Goal: Information Seeking & Learning: Check status

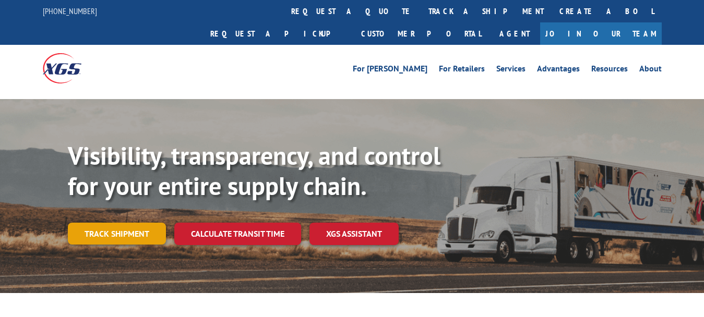
click at [127, 223] on link "Track shipment" at bounding box center [117, 234] width 98 height 22
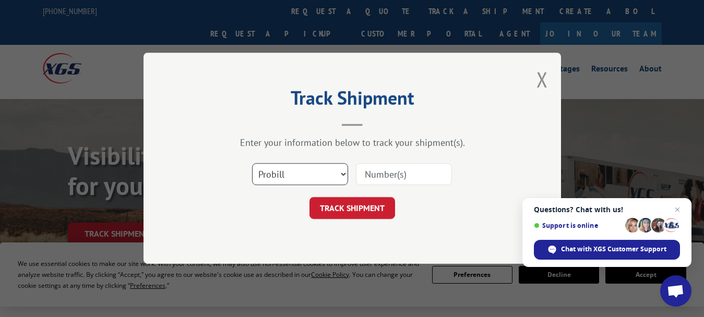
click at [343, 178] on select "Select category... Probill BOL PO" at bounding box center [300, 175] width 96 height 22
select select "bol"
click at [252, 164] on select "Select category... Probill BOL PO" at bounding box center [300, 175] width 96 height 22
click at [387, 178] on input at bounding box center [404, 175] width 96 height 22
type input "7034999"
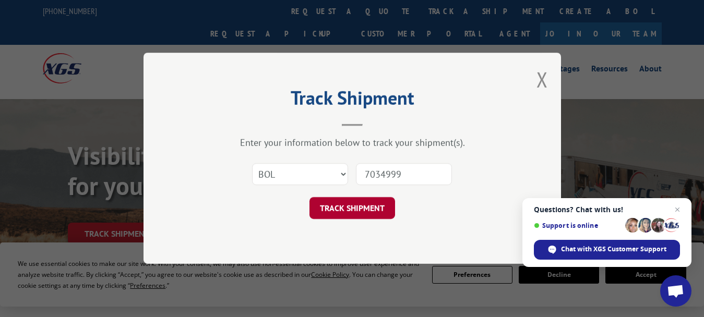
click at [357, 208] on button "TRACK SHIPMENT" at bounding box center [352, 209] width 86 height 22
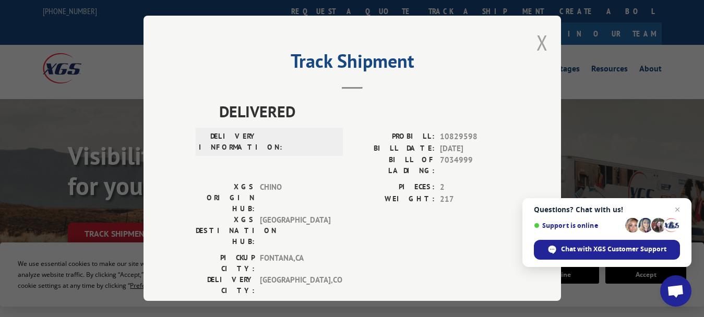
click at [536, 35] on button "Close modal" at bounding box center [541, 43] width 11 height 28
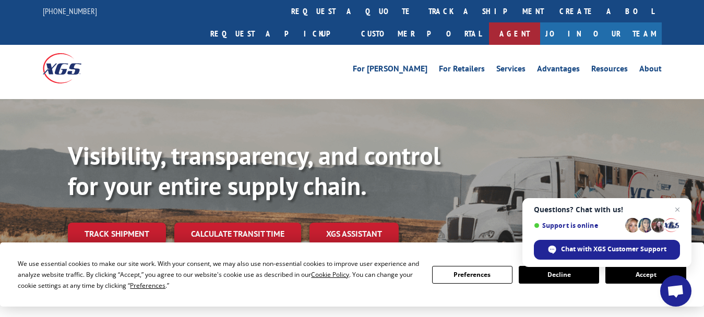
click at [540, 22] on link "Agent" at bounding box center [514, 33] width 51 height 22
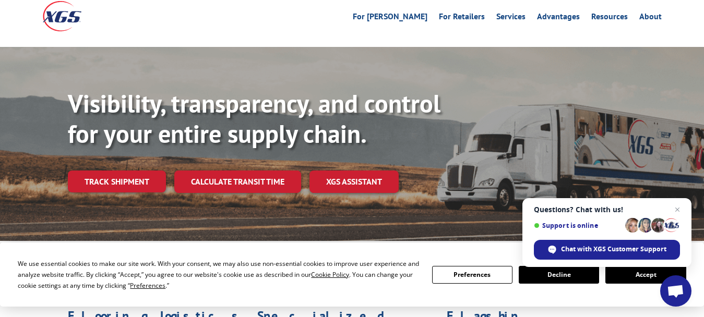
click at [653, 281] on button "Accept" at bounding box center [645, 275] width 80 height 18
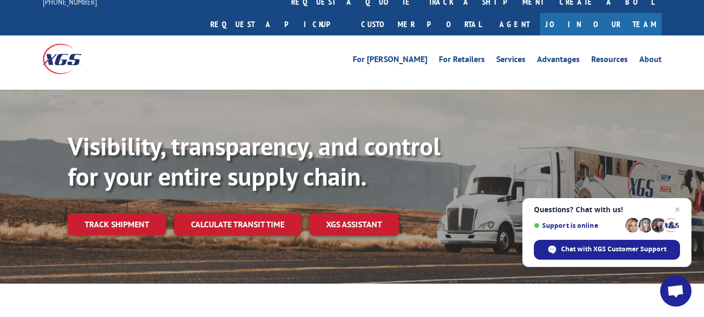
scroll to position [0, 0]
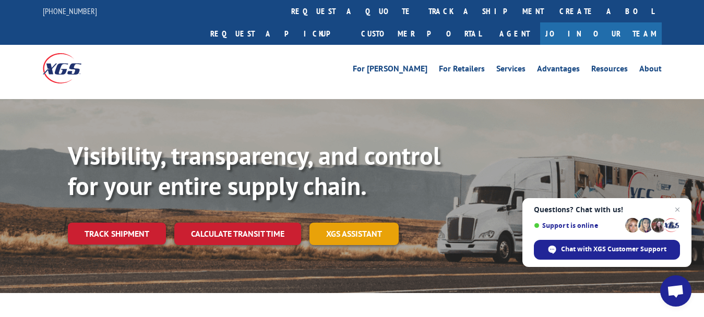
click at [354, 223] on link "XGS ASSISTANT" at bounding box center [353, 234] width 89 height 22
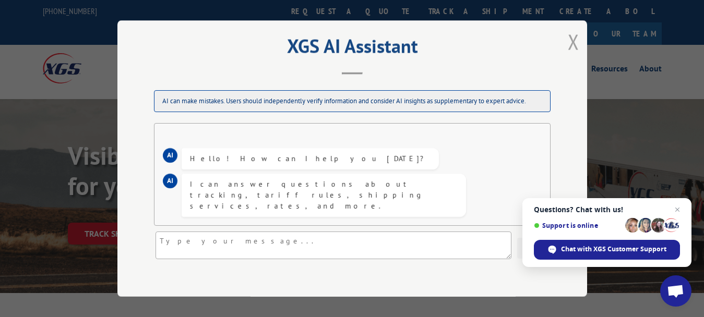
click at [568, 42] on button "Close modal" at bounding box center [573, 42] width 11 height 28
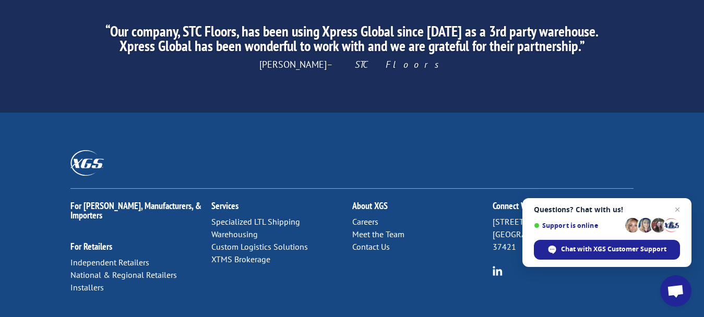
scroll to position [1744, 0]
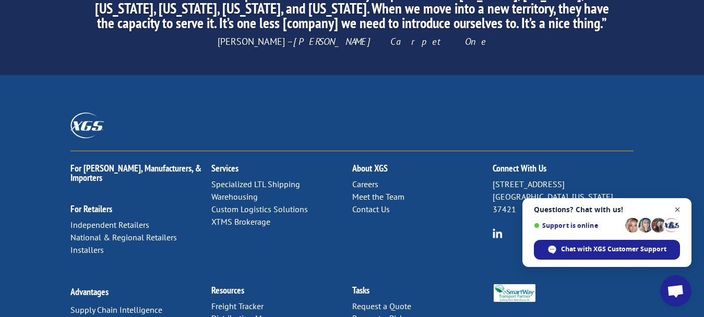
click at [677, 209] on span "Close chat" at bounding box center [677, 209] width 13 height 13
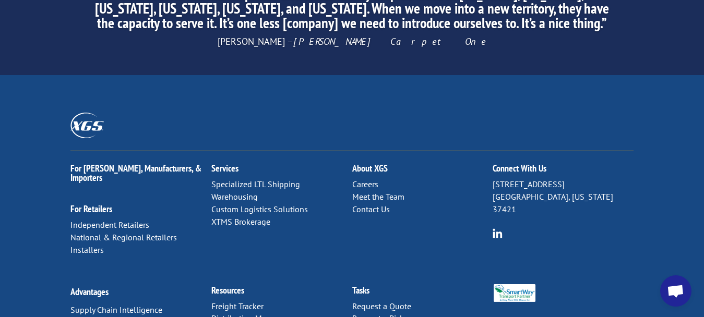
click at [367, 204] on link "Contact Us" at bounding box center [371, 209] width 38 height 10
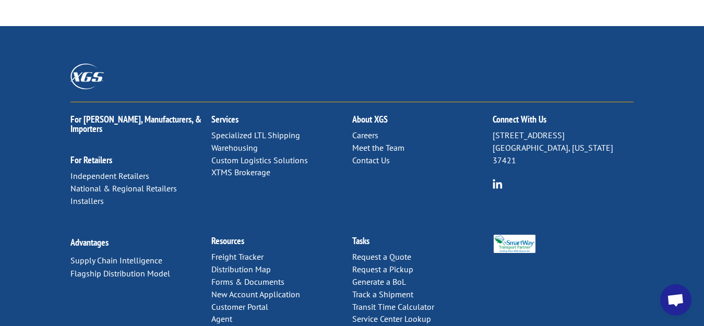
scroll to position [603, 0]
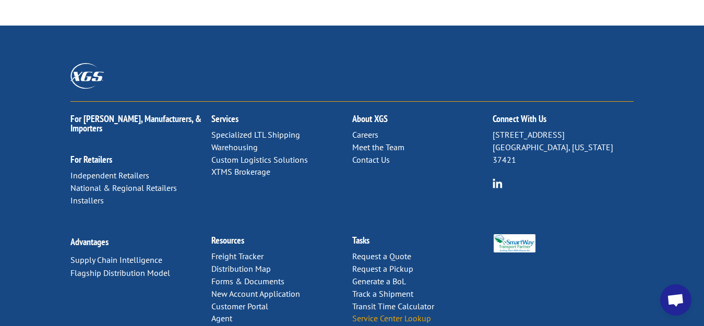
click at [392, 313] on link "Service Center Lookup" at bounding box center [391, 318] width 79 height 10
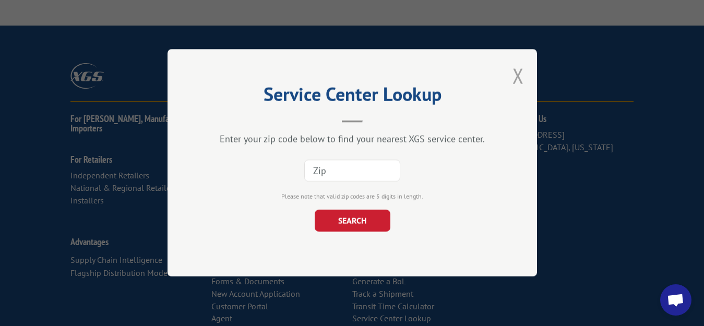
click at [513, 75] on button "Close modal" at bounding box center [517, 76] width 11 height 28
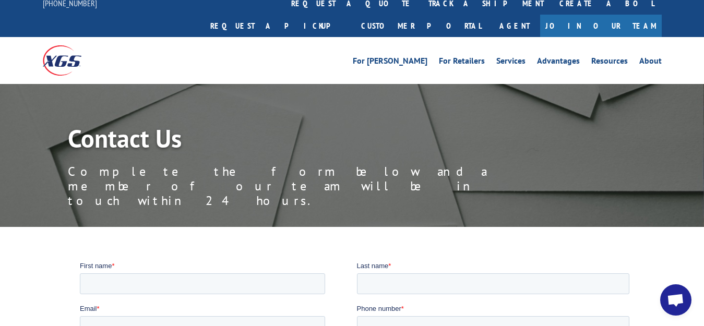
scroll to position [0, 0]
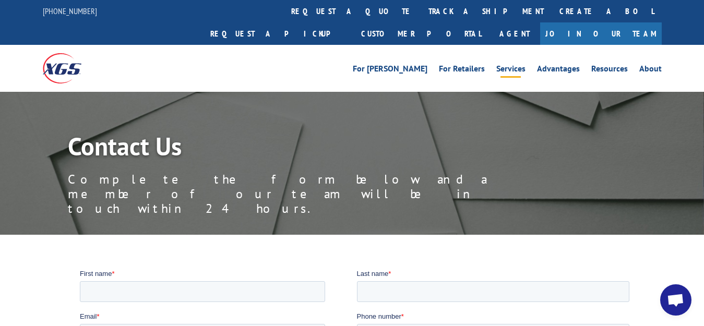
click at [517, 65] on link "Services" at bounding box center [510, 70] width 29 height 11
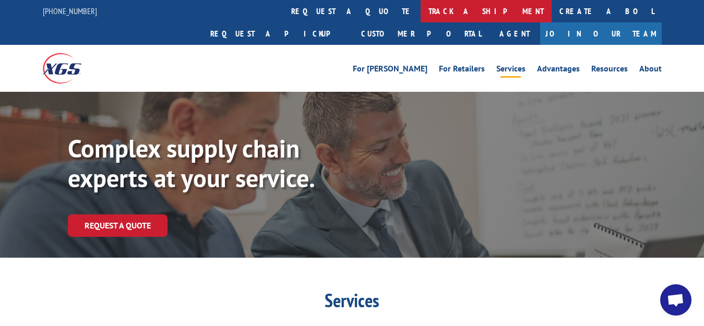
click at [421, 7] on link "track a shipment" at bounding box center [486, 11] width 131 height 22
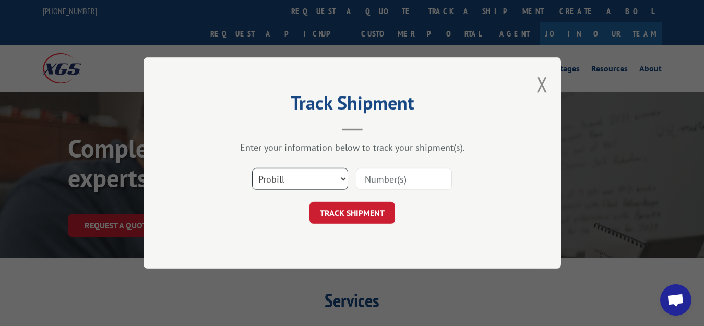
click at [342, 179] on select "Select category... Probill BOL PO" at bounding box center [300, 179] width 96 height 22
select select "bol"
click at [252, 168] on select "Select category... Probill BOL PO" at bounding box center [300, 179] width 96 height 22
click at [367, 179] on input at bounding box center [404, 179] width 96 height 22
type input "7034999"
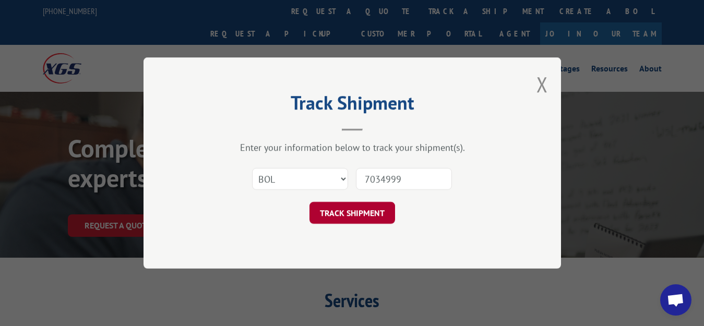
click at [380, 211] on button "TRACK SHIPMENT" at bounding box center [352, 213] width 86 height 22
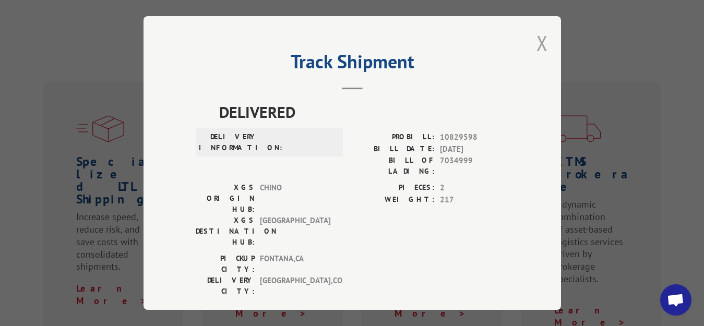
click at [539, 40] on button "Close modal" at bounding box center [541, 43] width 11 height 28
